Goal: Find specific page/section: Find specific page/section

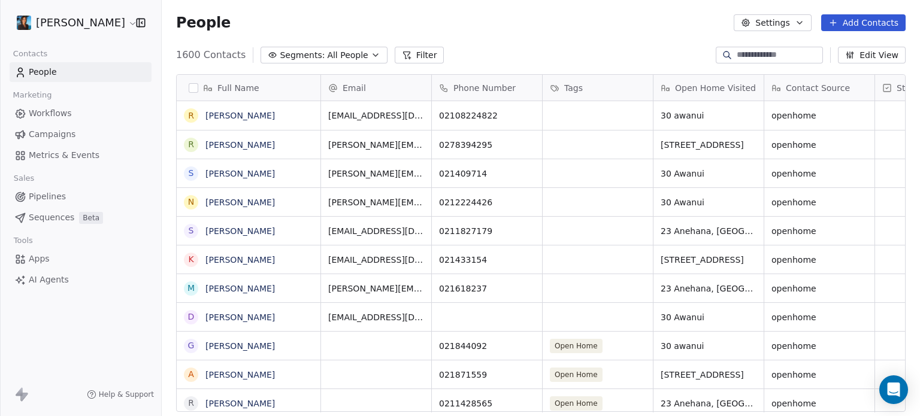
scroll to position [357, 749]
drag, startPoint x: 0, startPoint y: 0, endPoint x: 482, endPoint y: 35, distance: 483.3
click at [482, 35] on section "People Settings Add Contacts 1600 Contacts Segments: All People Filter Edit Vie…" at bounding box center [541, 208] width 758 height 416
